Goal: Information Seeking & Learning: Learn about a topic

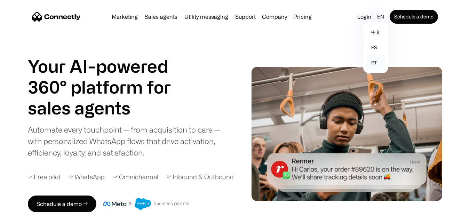
click at [372, 66] on link "pt" at bounding box center [375, 62] width 19 height 15
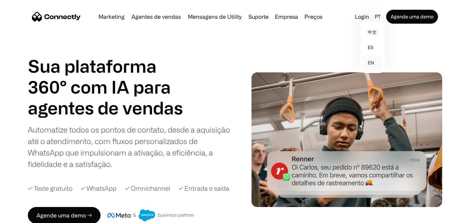
click at [369, 60] on link "en" at bounding box center [372, 62] width 19 height 15
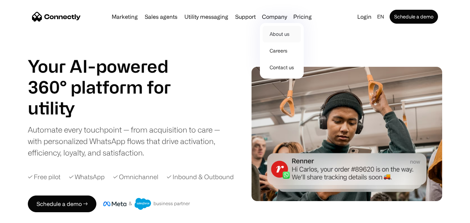
click at [273, 36] on link "About us" at bounding box center [282, 34] width 38 height 17
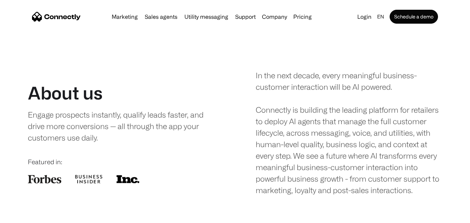
click at [217, 77] on div "About us Engage prospects instantly, qualify leads faster, and drive more conve…" at bounding box center [235, 133] width 415 height 126
click at [239, 78] on div "About us Engage prospects instantly, qualify leads faster, and drive more conve…" at bounding box center [235, 133] width 415 height 126
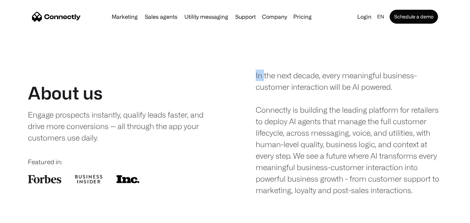
click at [239, 78] on div "About us Engage prospects instantly, qualify leads faster, and drive more conve…" at bounding box center [235, 133] width 415 height 126
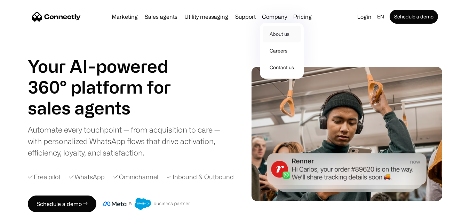
click at [271, 30] on link "About us" at bounding box center [282, 34] width 38 height 17
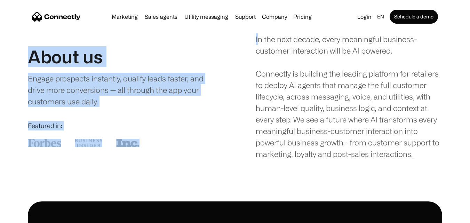
scroll to position [31, 0]
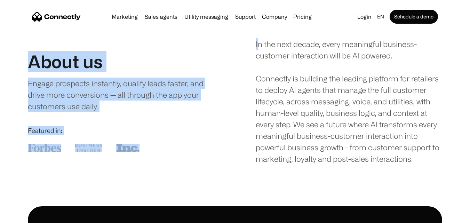
drag, startPoint x: 257, startPoint y: 74, endPoint x: 429, endPoint y: 167, distance: 195.9
copy body "n the next decade, every meaningful business-customer interaction will be AI po…"
